Goal: Task Accomplishment & Management: Use online tool/utility

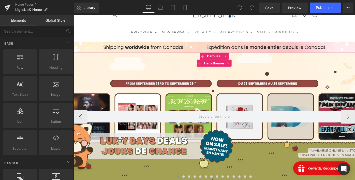
scroll to position [21, 0]
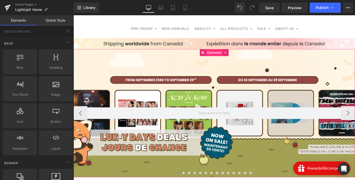
click at [224, 57] on span "Carousel" at bounding box center [227, 56] width 18 height 8
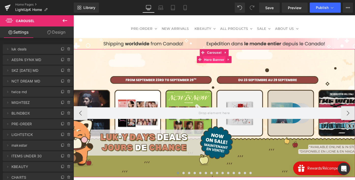
click at [223, 65] on span "Hero Banner" at bounding box center [227, 64] width 25 height 8
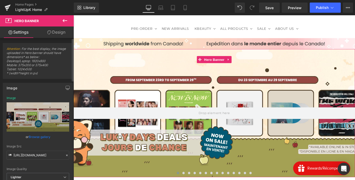
click at [38, 138] on link "Browse gallery" at bounding box center [40, 136] width 22 height 9
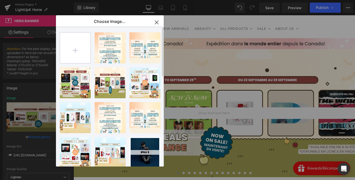
click at [70, 47] on input "file" at bounding box center [75, 48] width 31 height 31
type input "C:\fakepath\PROMO 6 ALBUMS LAPTOP.png"
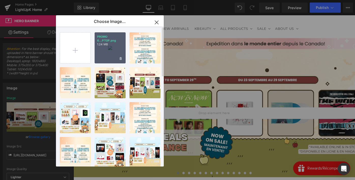
click at [105, 49] on div "PROMO 6...PTOP.png 1.24 MB" at bounding box center [110, 47] width 31 height 31
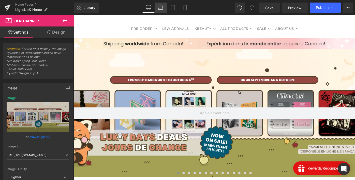
click at [160, 9] on icon at bounding box center [160, 7] width 5 height 5
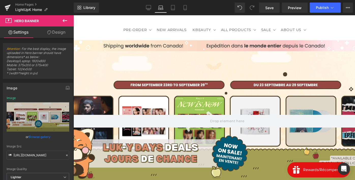
scroll to position [20, 0]
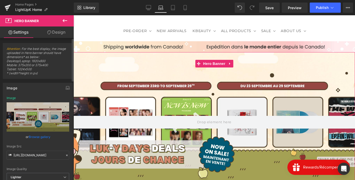
click at [38, 137] on link "Browse gallery" at bounding box center [40, 136] width 22 height 9
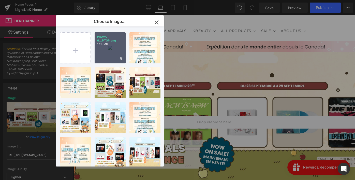
click at [112, 55] on div "PROMO 6...PTOP.png 1.24 MB" at bounding box center [110, 47] width 31 height 31
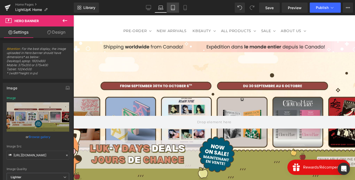
click at [172, 12] on link "Tablet" at bounding box center [173, 8] width 12 height 10
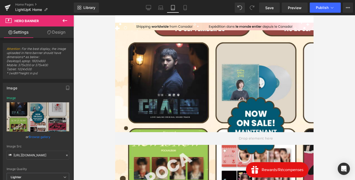
type input "[URL][DOMAIN_NAME]"
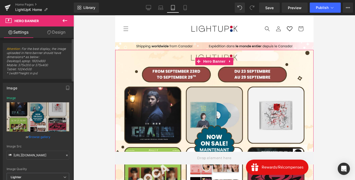
click at [41, 137] on link "Browse gallery" at bounding box center [40, 136] width 22 height 9
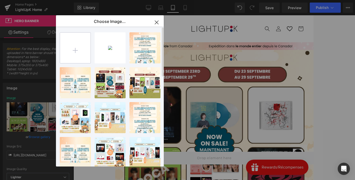
click at [75, 44] on input "file" at bounding box center [75, 48] width 31 height 31
type input "C:\fakepath\Promo 6 Albums.png"
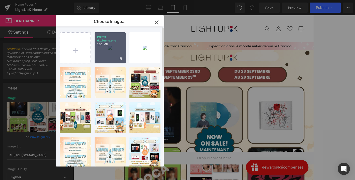
click at [107, 51] on div "Promo 6...bums.png 1.05 MB" at bounding box center [110, 47] width 31 height 31
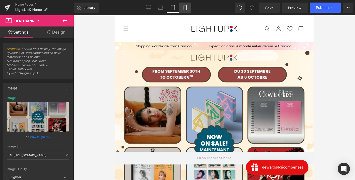
click at [184, 9] on icon at bounding box center [185, 7] width 5 height 5
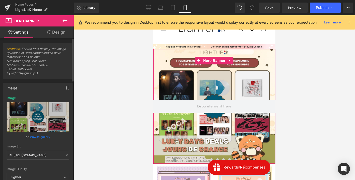
click at [41, 138] on link "Browse gallery" at bounding box center [40, 136] width 22 height 9
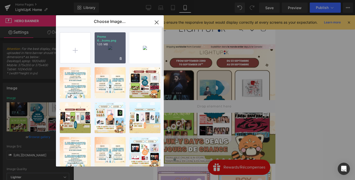
click at [103, 56] on div "Promo 6...bums.png 1.05 MB" at bounding box center [110, 47] width 31 height 31
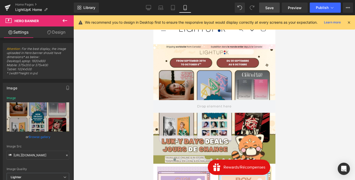
click at [267, 7] on span "Save" at bounding box center [269, 7] width 8 height 5
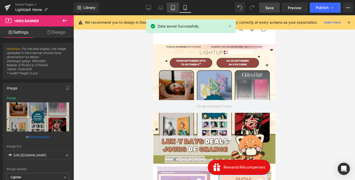
click at [166, 6] on link "Laptop" at bounding box center [161, 8] width 12 height 10
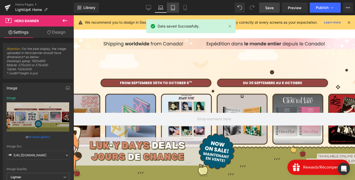
click at [173, 7] on icon at bounding box center [173, 7] width 5 height 5
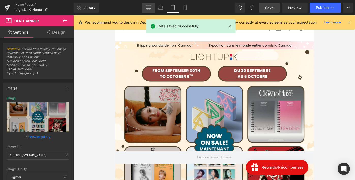
click at [150, 7] on icon at bounding box center [148, 7] width 5 height 5
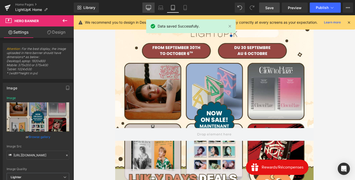
type input "[URL][DOMAIN_NAME]"
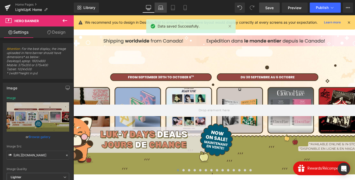
click at [162, 8] on icon at bounding box center [160, 7] width 5 height 5
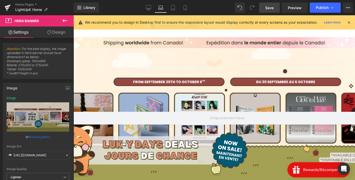
scroll to position [23, 0]
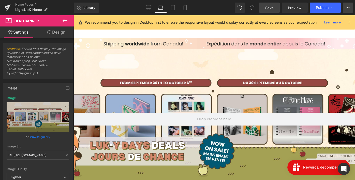
click at [350, 9] on button "View Live Page View with current Template Save Template to Library Schedule Pub…" at bounding box center [348, 8] width 10 height 10
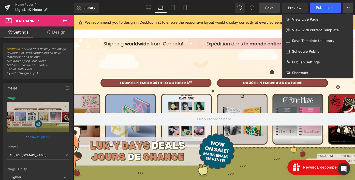
click at [302, 52] on span "Schedule Publish" at bounding box center [307, 51] width 30 height 5
select select
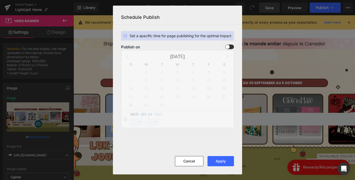
click at [228, 47] on span at bounding box center [229, 47] width 9 height 5
click at [0, 0] on input "checkbox" at bounding box center [0, 0] width 0 height 0
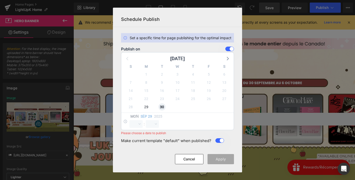
click at [164, 109] on span "30" at bounding box center [162, 106] width 7 height 7
select select "18"
select select "39"
click at [137, 125] on select "00 01 02 03 04 05 06 07 08 09 10 11 12 13 14 15 16 17 18 19 20 21 22 23" at bounding box center [136, 124] width 13 height 8
click at [130, 120] on select "00 01 02 03 04 05 06 07 08 09 10 11 12 13 14 15 16 17 18 19 20 21 22 23" at bounding box center [136, 124] width 13 height 8
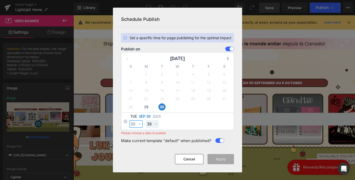
select select "0"
click at [154, 124] on select "00 01 02 03 04 05 06 07 08 09 10 11 12 13 14 15 16 17 18 19 20 21 22 23 24 25 2…" at bounding box center [152, 124] width 13 height 8
click at [146, 120] on select "00 01 02 03 04 05 06 07 08 09 10 11 12 13 14 15 16 17 18 19 20 21 22 23 24 25 2…" at bounding box center [152, 124] width 13 height 8
select select "0"
click at [227, 160] on button "Apply" at bounding box center [221, 159] width 26 height 10
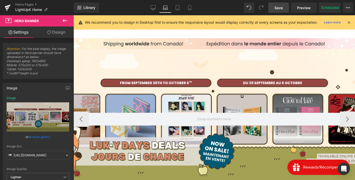
drag, startPoint x: 367, startPoint y: 70, endPoint x: 293, endPoint y: 55, distance: 75.1
click at [29, 5] on link "Home Pages" at bounding box center [44, 5] width 59 height 4
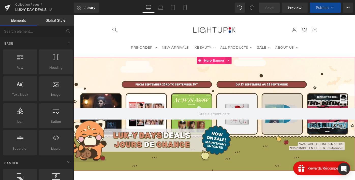
click at [229, 64] on span "Hero Banner" at bounding box center [227, 65] width 25 height 8
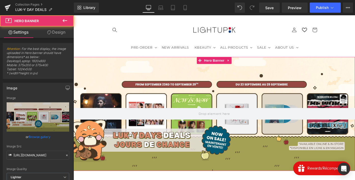
click at [40, 136] on link "Browse gallery" at bounding box center [40, 136] width 22 height 9
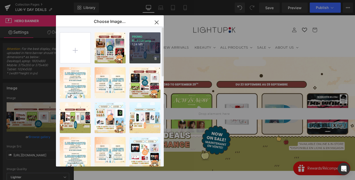
click at [147, 48] on div "PROMO 6...PTOP.png 1.24 MB" at bounding box center [145, 47] width 31 height 31
type input "[URL][DOMAIN_NAME]"
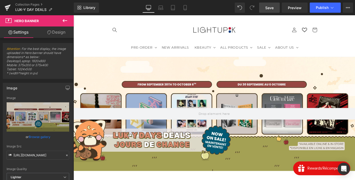
click at [265, 12] on link "Save" at bounding box center [269, 8] width 21 height 10
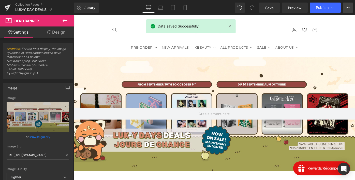
click at [346, 9] on icon at bounding box center [348, 8] width 4 height 4
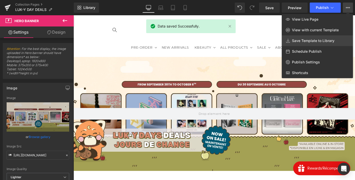
click at [310, 39] on span "Save Template to Library" at bounding box center [313, 40] width 43 height 5
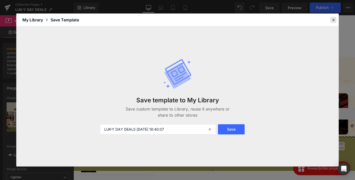
click at [333, 20] on icon at bounding box center [333, 20] width 5 height 5
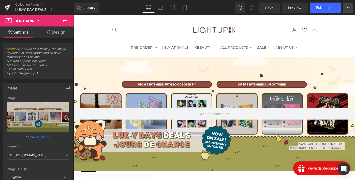
click at [347, 6] on icon at bounding box center [348, 8] width 4 height 4
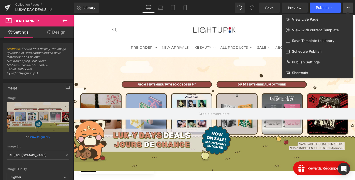
click at [316, 50] on span "Schedule Publish" at bounding box center [307, 51] width 30 height 5
select select
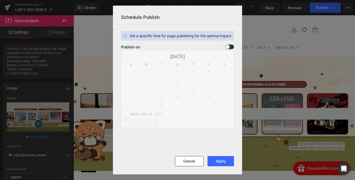
click at [230, 48] on span at bounding box center [229, 47] width 9 height 5
click at [0, 0] on input "checkbox" at bounding box center [0, 0] width 0 height 0
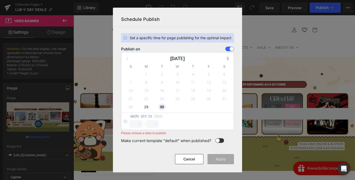
click at [162, 107] on span "30" at bounding box center [162, 106] width 7 height 7
select select "18"
select select "40"
click at [132, 127] on select "00 01 02 03 04 05 06 07 08 09 10 11 12 13 14 15 16 17 18 19 20 21 22 23" at bounding box center [136, 124] width 13 height 8
click at [130, 120] on select "00 01 02 03 04 05 06 07 08 09 10 11 12 13 14 15 16 17 18 19 20 21 22 23" at bounding box center [136, 124] width 13 height 8
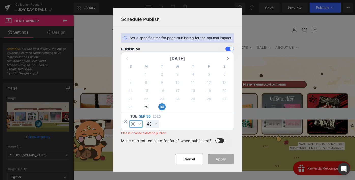
select select "0"
click at [157, 124] on select "00 01 02 03 04 05 06 07 08 09 10 11 12 13 14 15 16 17 18 19 20 21 22 23 24 25 2…" at bounding box center [152, 124] width 13 height 8
click at [146, 120] on select "00 01 02 03 04 05 06 07 08 09 10 11 12 13 14 15 16 17 18 19 20 21 22 23 24 25 2…" at bounding box center [152, 124] width 13 height 8
select select "0"
click at [224, 162] on button "Apply" at bounding box center [221, 159] width 26 height 10
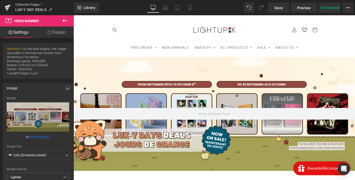
click at [38, 3] on link "Collection Pages" at bounding box center [44, 5] width 59 height 4
